Goal: Navigation & Orientation: Understand site structure

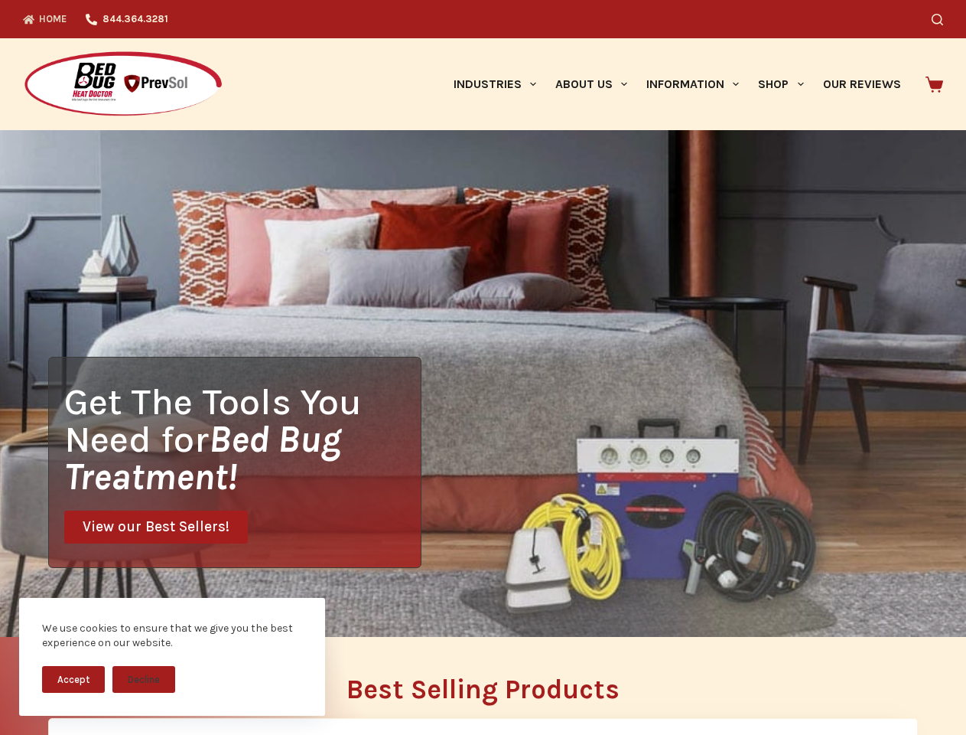
click at [483, 367] on div "Get The Tools You Need for Bed Bug Treatment! View our Best Sellers!" at bounding box center [483, 383] width 966 height 507
click at [73, 679] on button "Accept" at bounding box center [73, 679] width 63 height 27
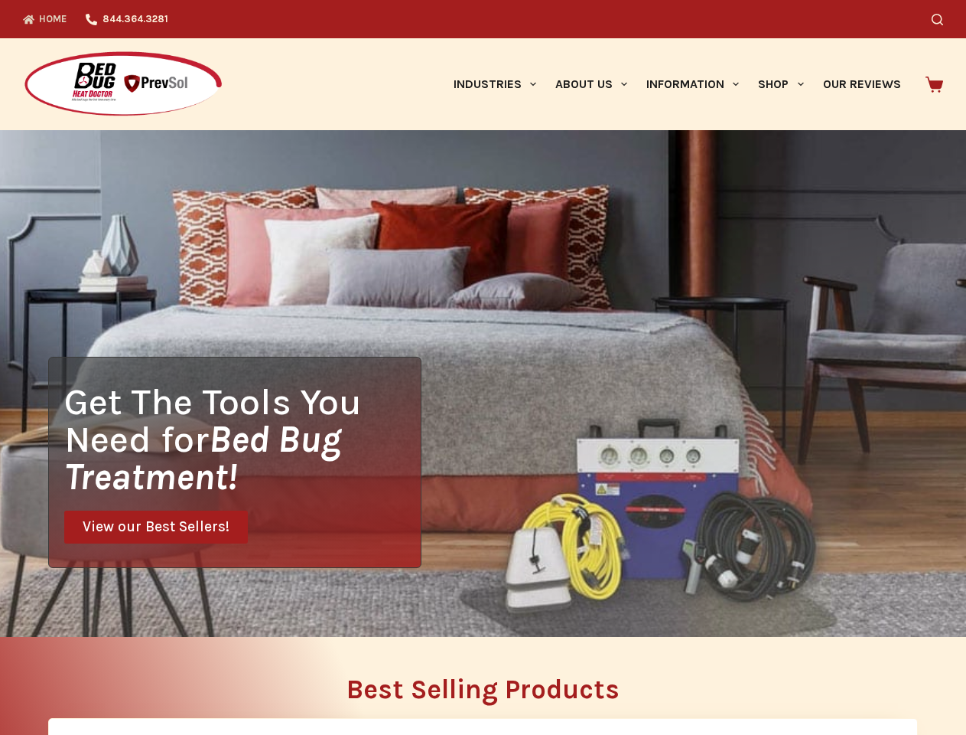
click at [943, 19] on icon "Search" at bounding box center [937, 19] width 11 height 11
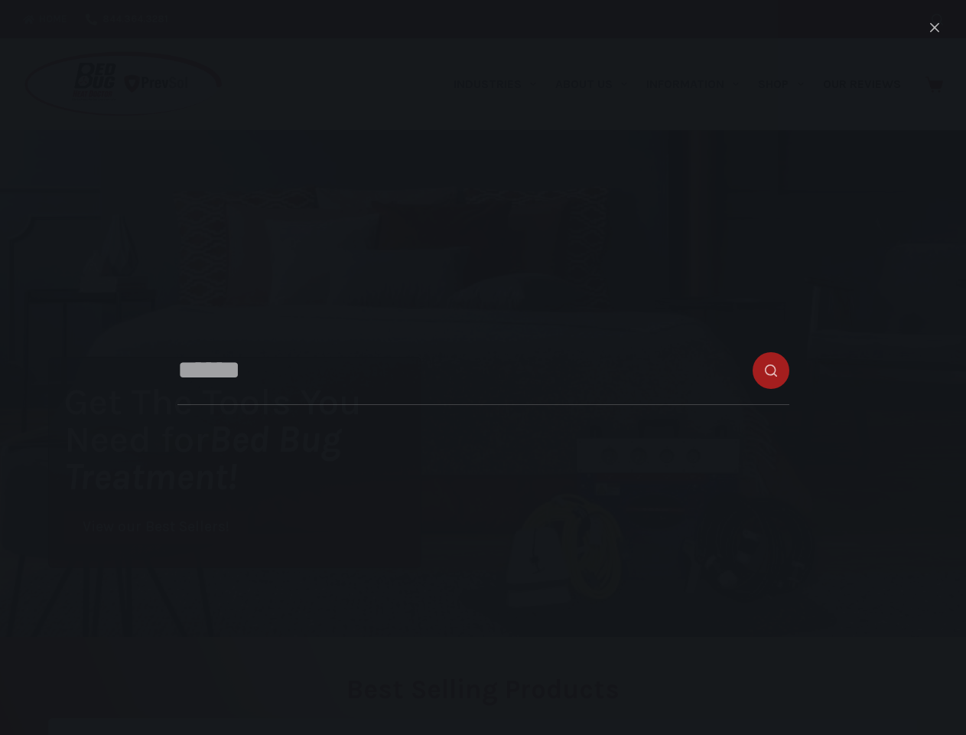
click at [500, 84] on link "Industries" at bounding box center [495, 84] width 102 height 92
